Goal: Information Seeking & Learning: Learn about a topic

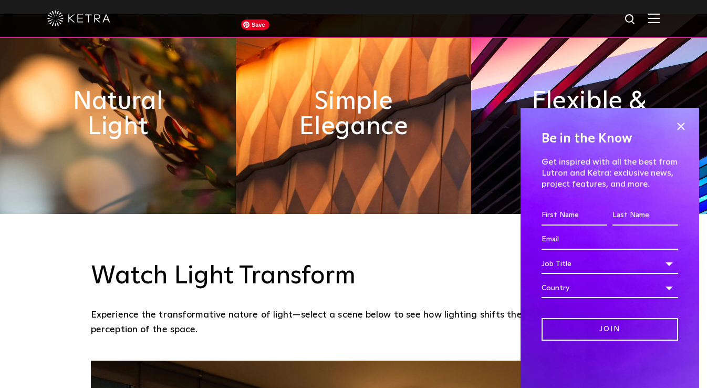
scroll to position [554, 0]
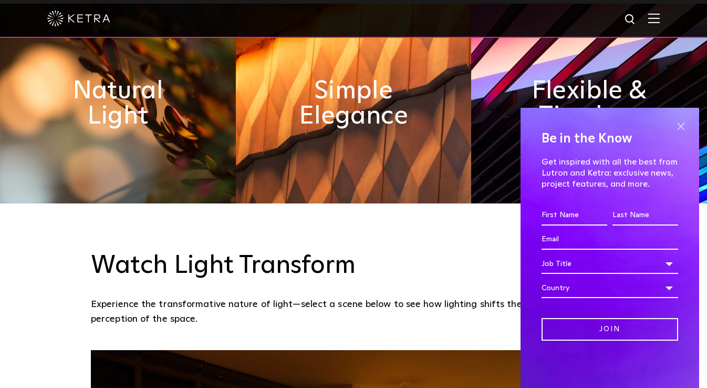
click at [683, 126] on span at bounding box center [681, 126] width 16 height 16
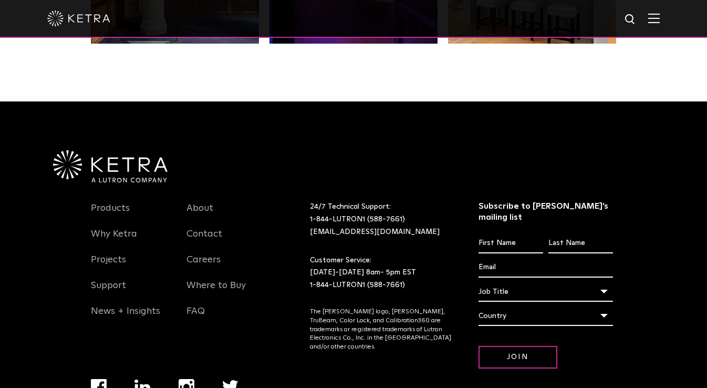
scroll to position [2160, 0]
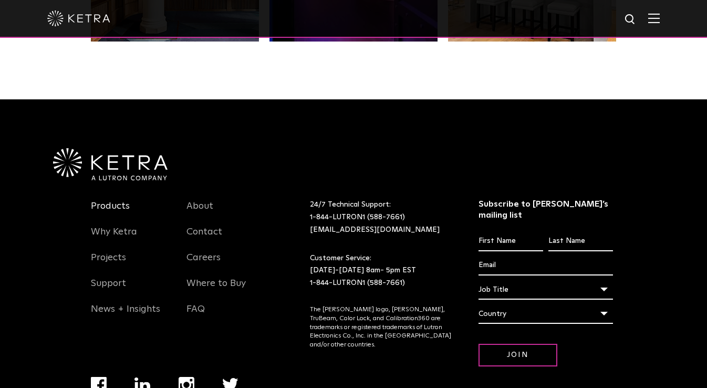
click at [116, 203] on link "Products" at bounding box center [110, 212] width 39 height 24
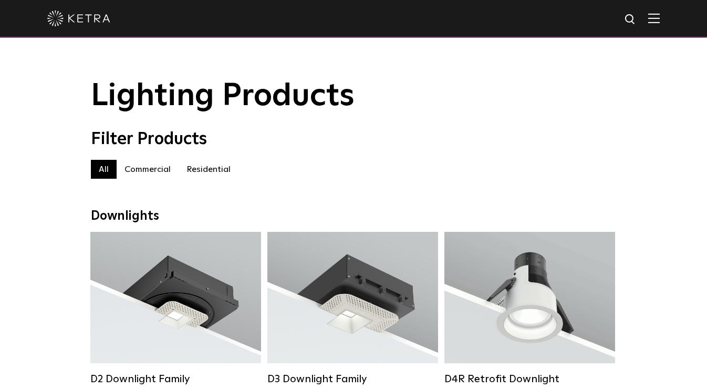
click at [205, 166] on label "Residential" at bounding box center [209, 169] width 60 height 19
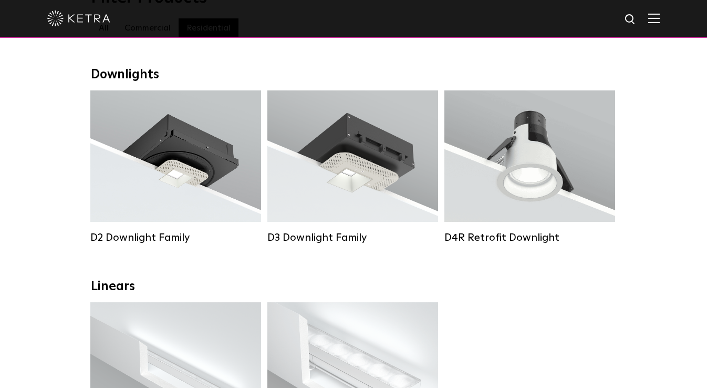
scroll to position [119, 0]
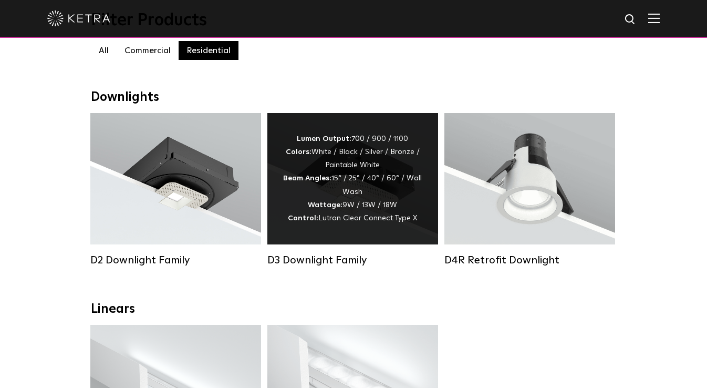
click at [324, 226] on div "Lumen Output: 700 / 900 / 1100 Colors: White / Black / Silver / Bronze / Painta…" at bounding box center [352, 178] width 171 height 131
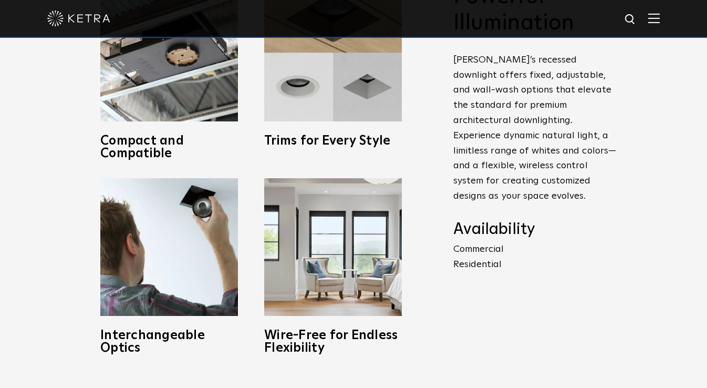
scroll to position [455, 0]
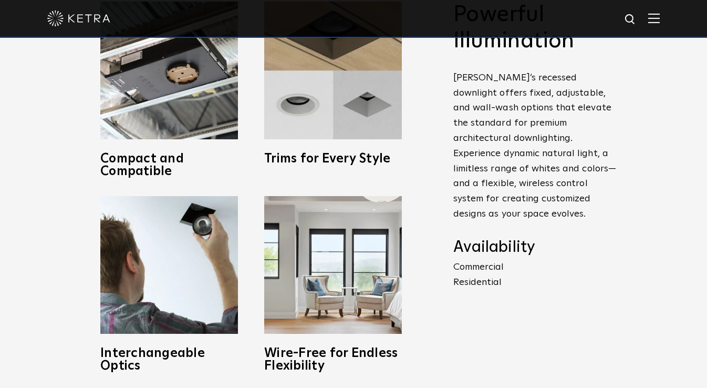
click at [461, 269] on p "Commercial Residential" at bounding box center [534, 275] width 163 height 30
click at [468, 269] on p "Commercial Residential" at bounding box center [534, 275] width 163 height 30
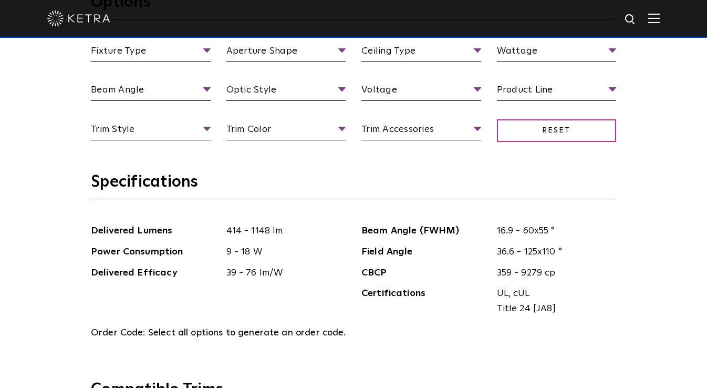
scroll to position [1042, 0]
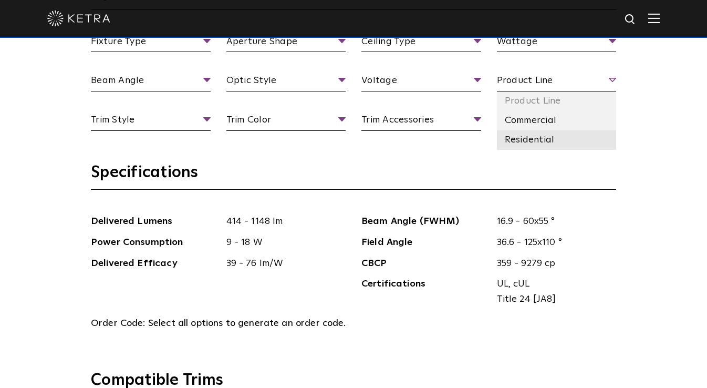
click at [522, 139] on li "Residential" at bounding box center [557, 139] width 120 height 19
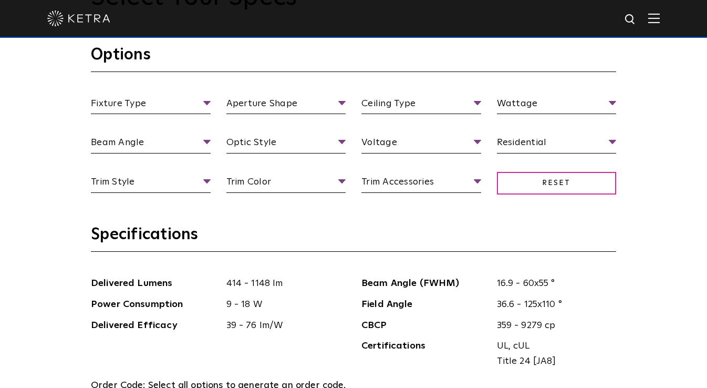
scroll to position [983, 0]
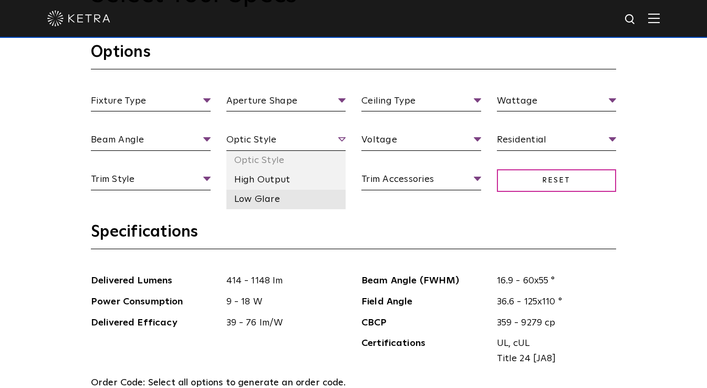
click at [274, 194] on li "Low Glare" at bounding box center [286, 199] width 120 height 19
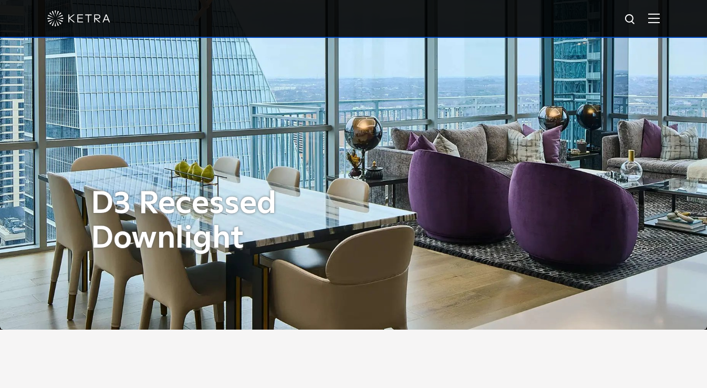
scroll to position [0, 0]
